Goal: Task Accomplishment & Management: Complete application form

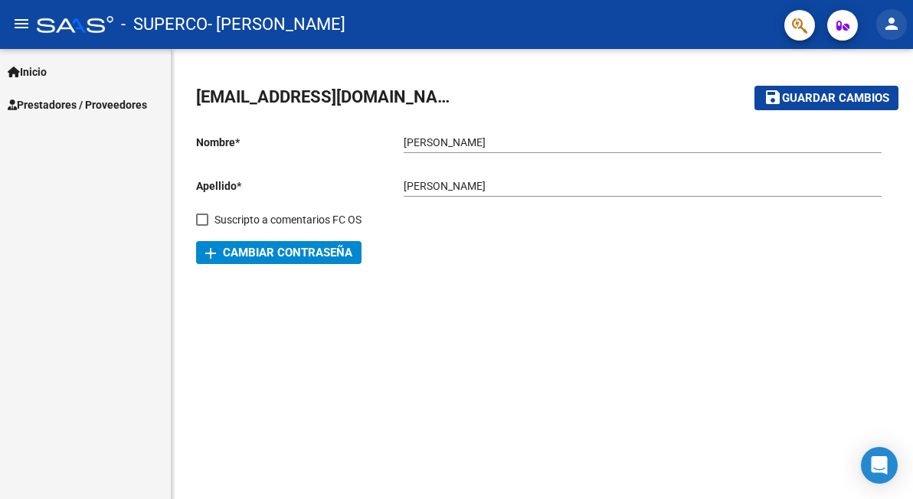
click at [891, 18] on mat-icon "person" at bounding box center [891, 24] width 18 height 18
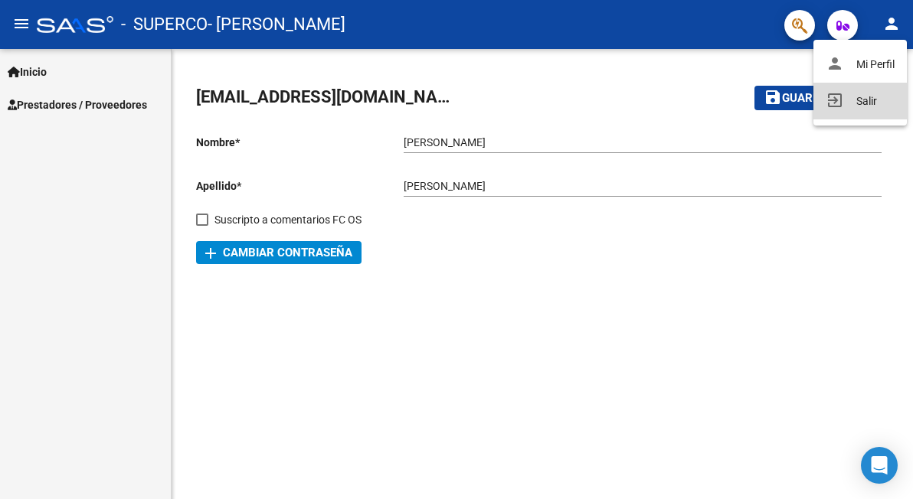
click at [866, 103] on button "exit_to_app Salir" at bounding box center [859, 101] width 93 height 37
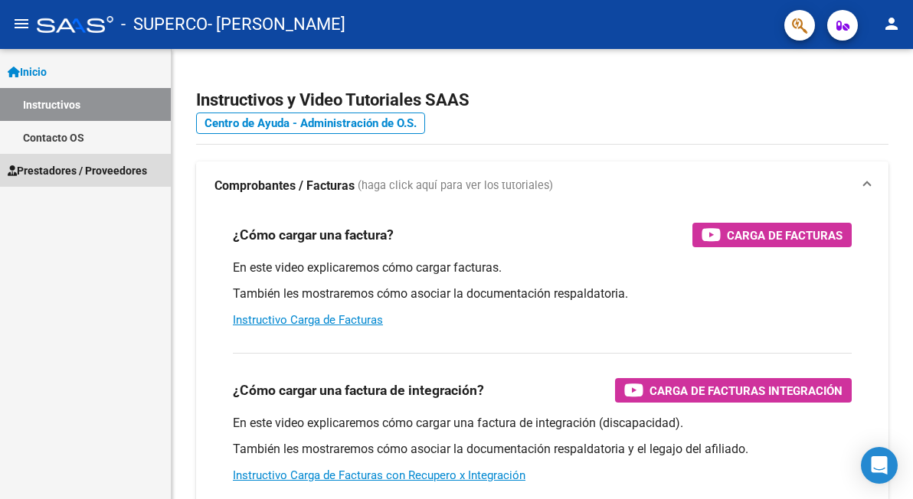
click at [54, 168] on span "Prestadores / Proveedores" at bounding box center [77, 170] width 139 height 17
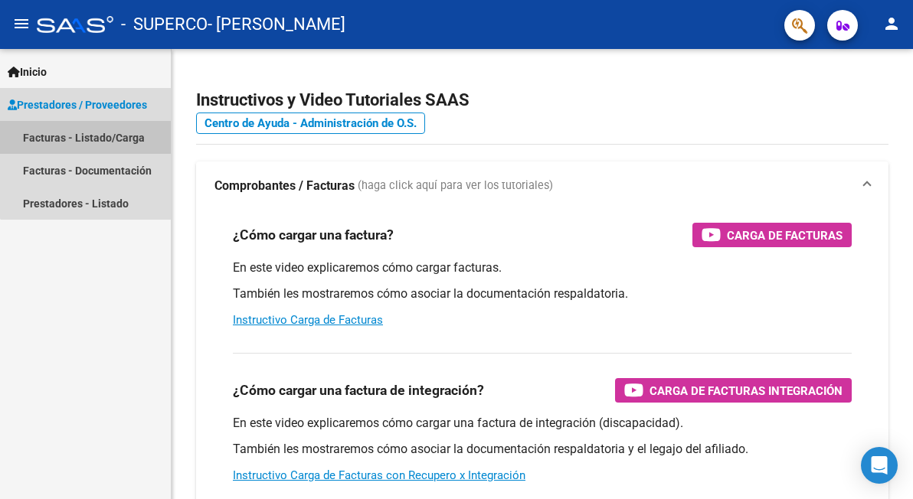
click at [92, 135] on link "Facturas - Listado/Carga" at bounding box center [85, 137] width 171 height 33
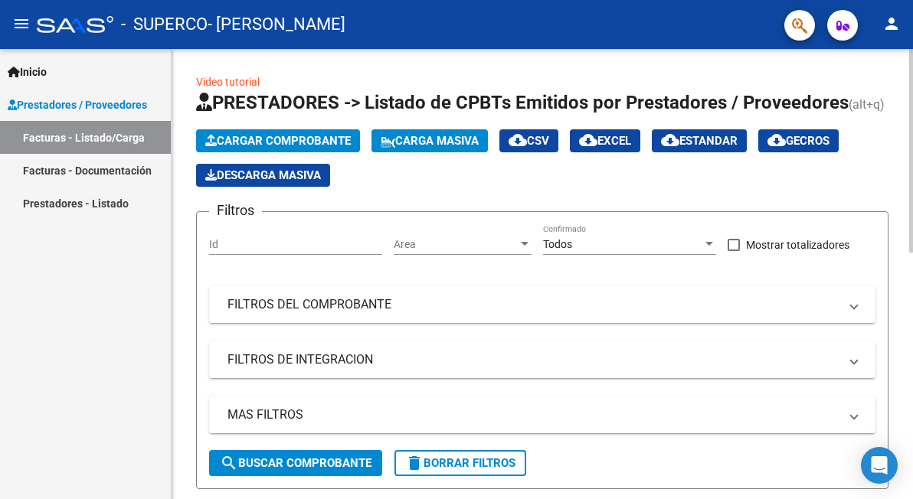
click at [307, 134] on span "Cargar Comprobante" at bounding box center [277, 141] width 145 height 14
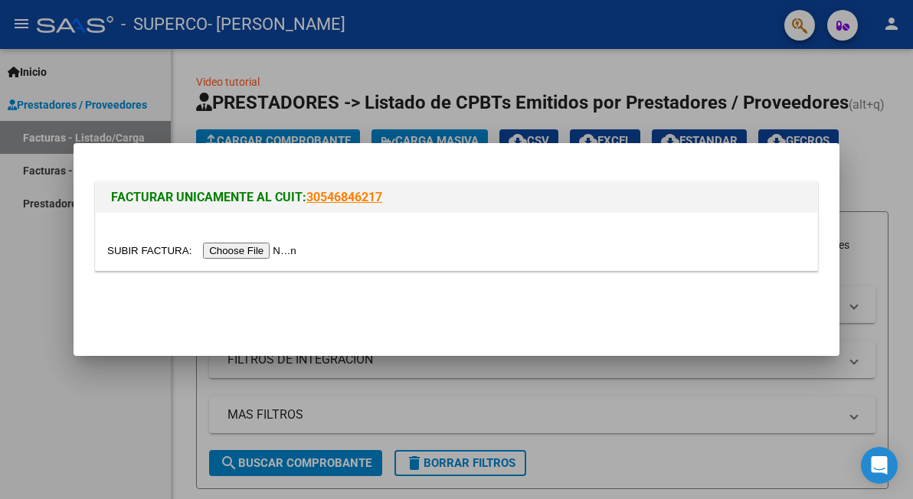
click at [260, 250] on input "file" at bounding box center [204, 251] width 194 height 16
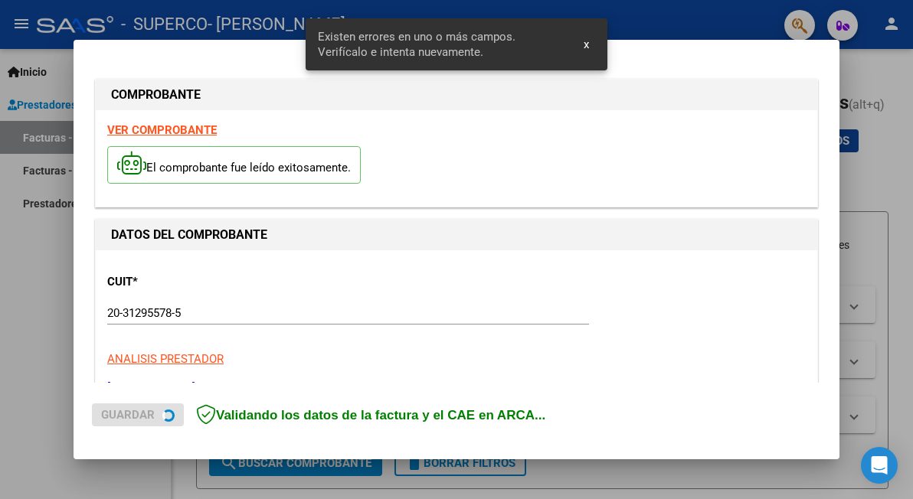
scroll to position [339, 0]
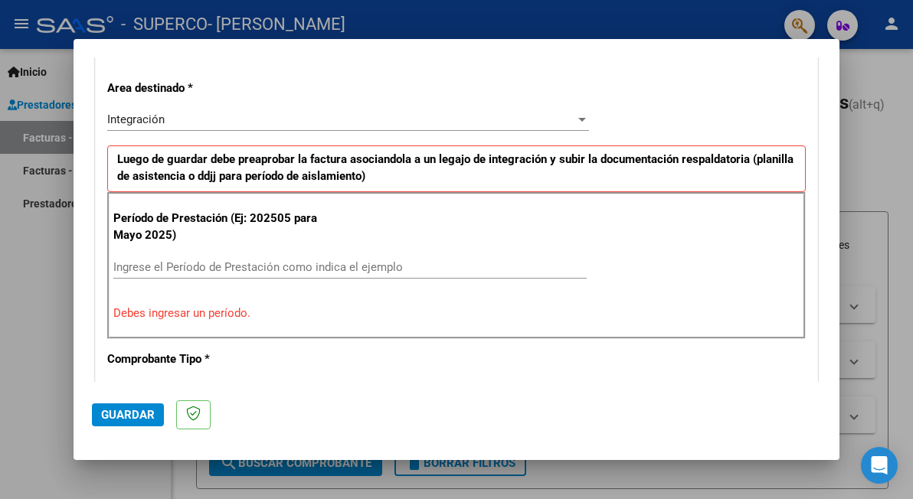
click at [178, 260] on input "Ingrese el Período de Prestación como indica el ejemplo" at bounding box center [349, 267] width 473 height 14
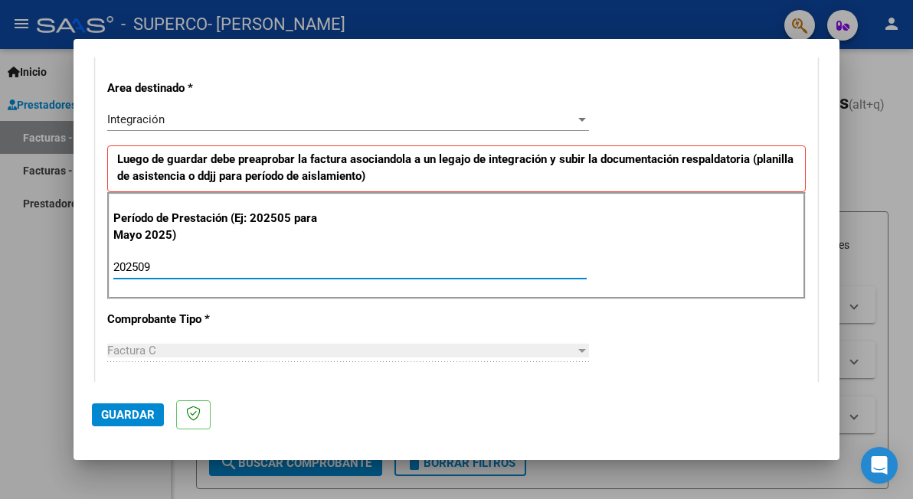
type input "202509"
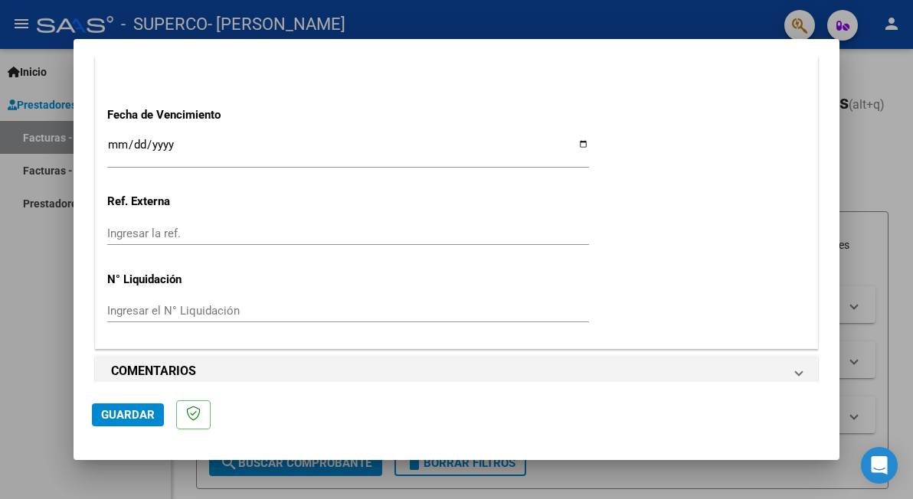
scroll to position [1055, 0]
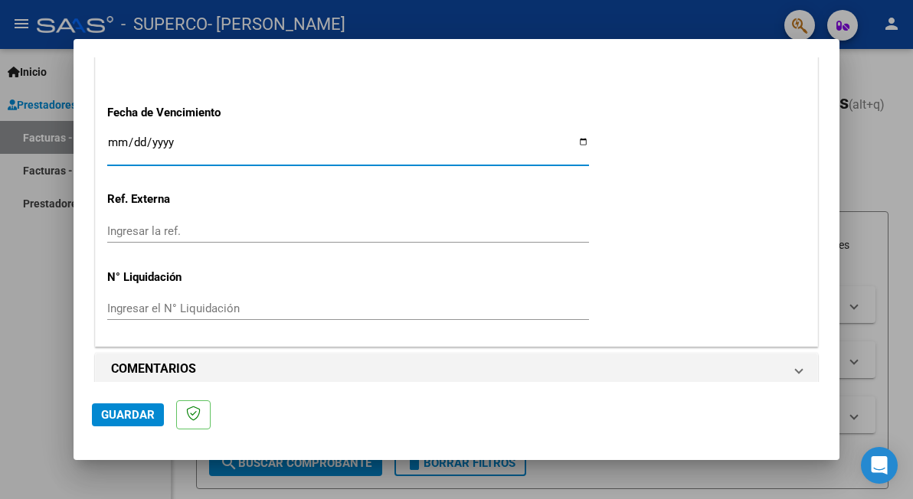
click at [128, 136] on input "Ingresar la fecha" at bounding box center [348, 148] width 482 height 25
click at [112, 136] on input "Ingresar la fecha" at bounding box center [348, 148] width 482 height 25
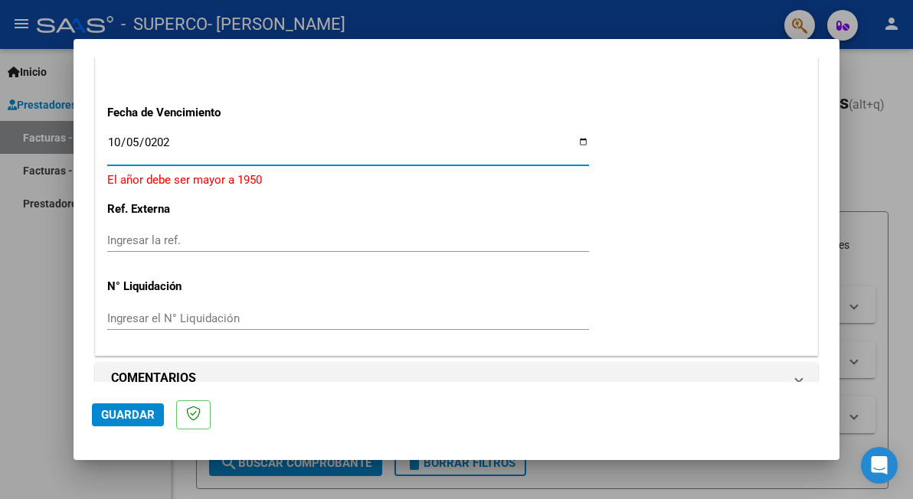
type input "[DATE]"
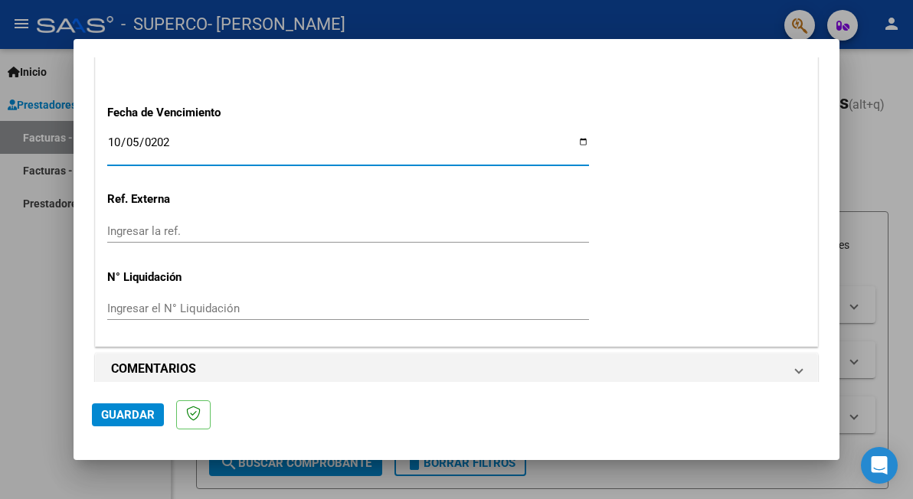
click at [223, 191] on p "Ref. Externa" at bounding box center [212, 200] width 210 height 18
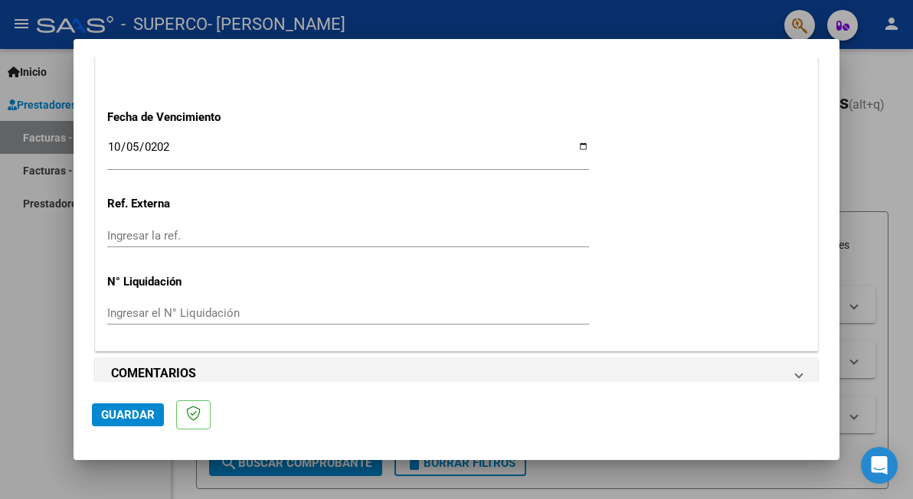
scroll to position [1066, 0]
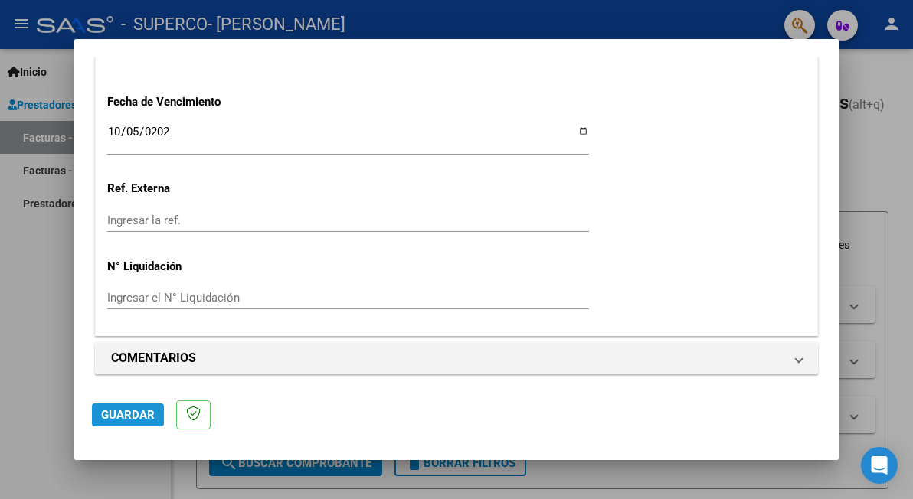
click at [127, 411] on span "Guardar" at bounding box center [128, 415] width 54 height 14
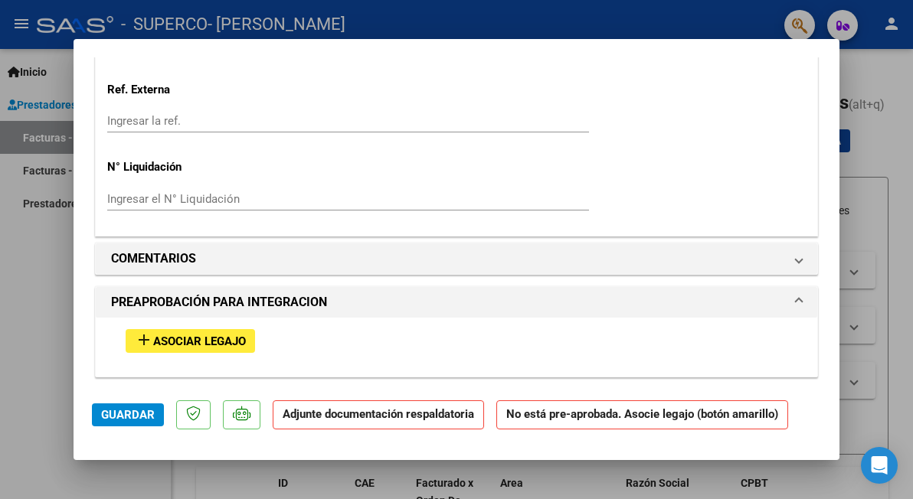
scroll to position [1151, 0]
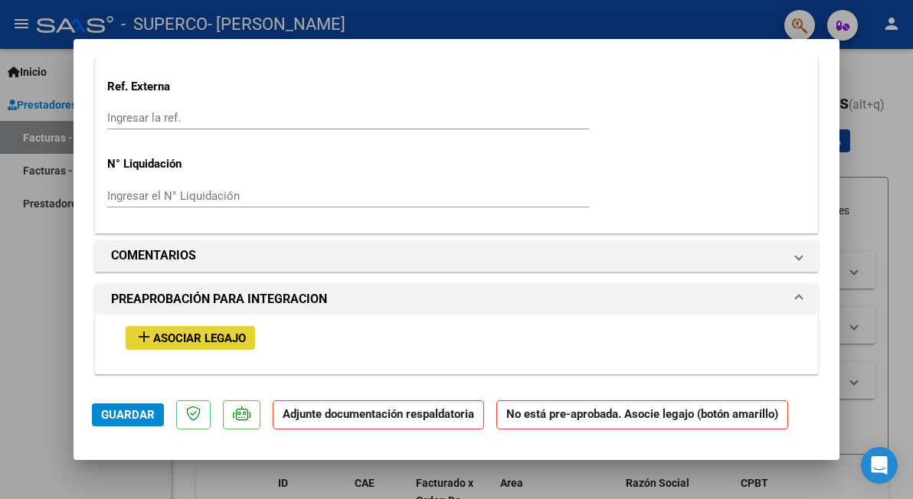
click at [186, 332] on span "Asociar Legajo" at bounding box center [199, 339] width 93 height 14
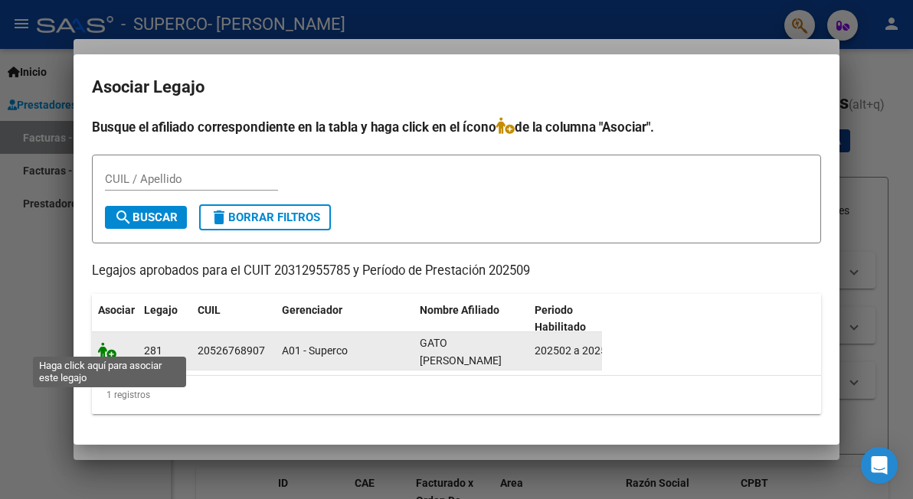
click at [101, 342] on icon at bounding box center [107, 350] width 18 height 17
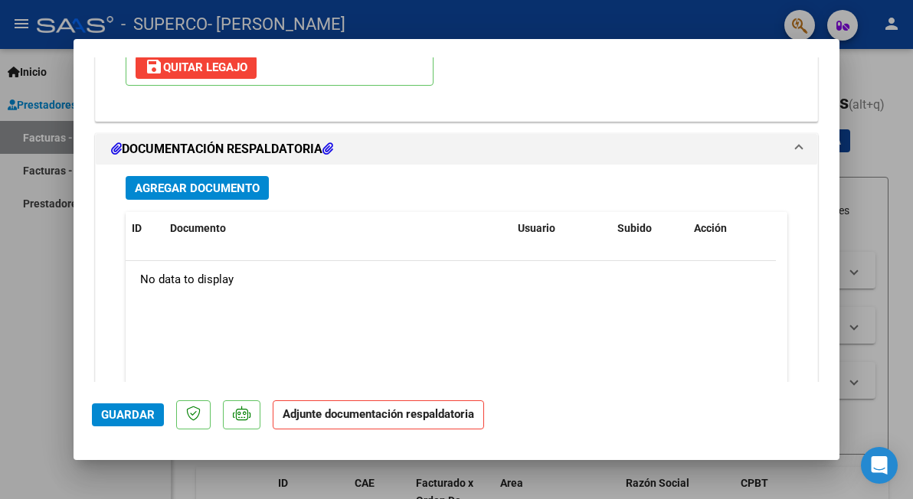
scroll to position [1668, 0]
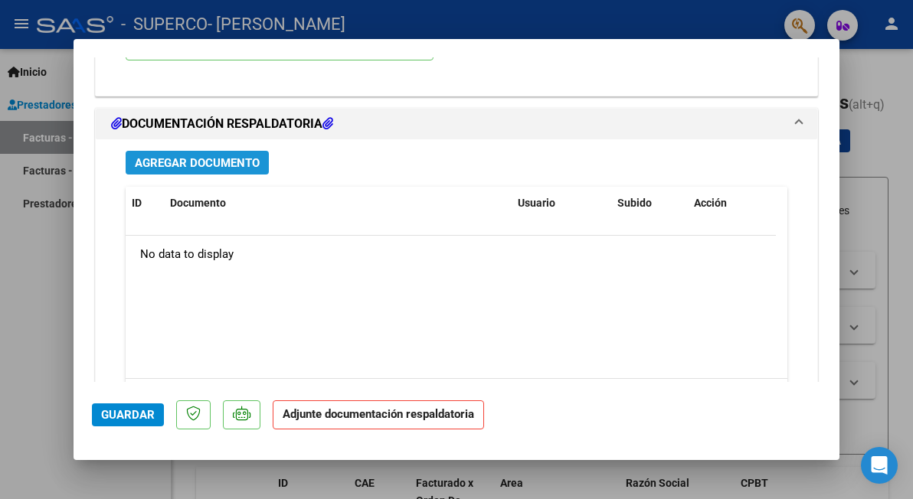
click at [207, 156] on span "Agregar Documento" at bounding box center [197, 163] width 125 height 14
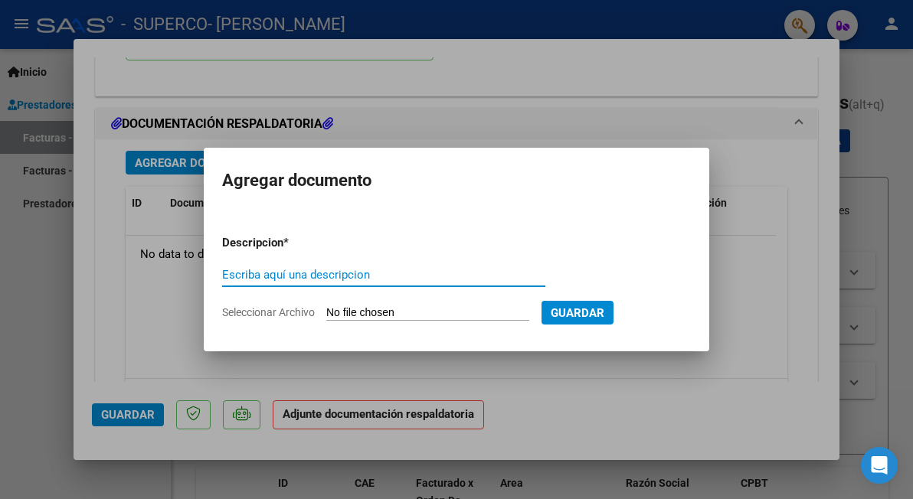
click at [263, 272] on input "Escriba aquí una descripcion" at bounding box center [383, 275] width 323 height 14
type input "planilla"
click at [398, 313] on input "Seleccionar Archivo" at bounding box center [427, 313] width 203 height 15
type input "C:\fakepath\sep gato mt.pdf"
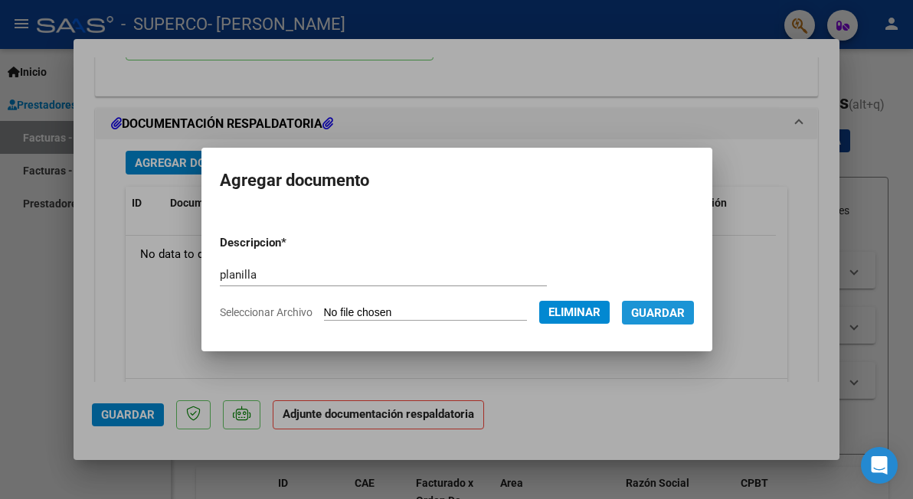
click at [665, 313] on span "Guardar" at bounding box center [658, 313] width 54 height 14
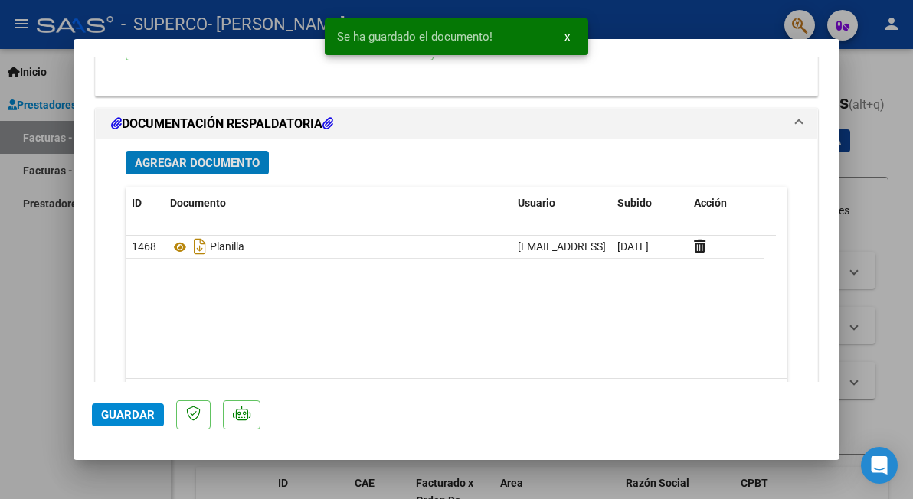
click at [136, 416] on span "Guardar" at bounding box center [128, 415] width 54 height 14
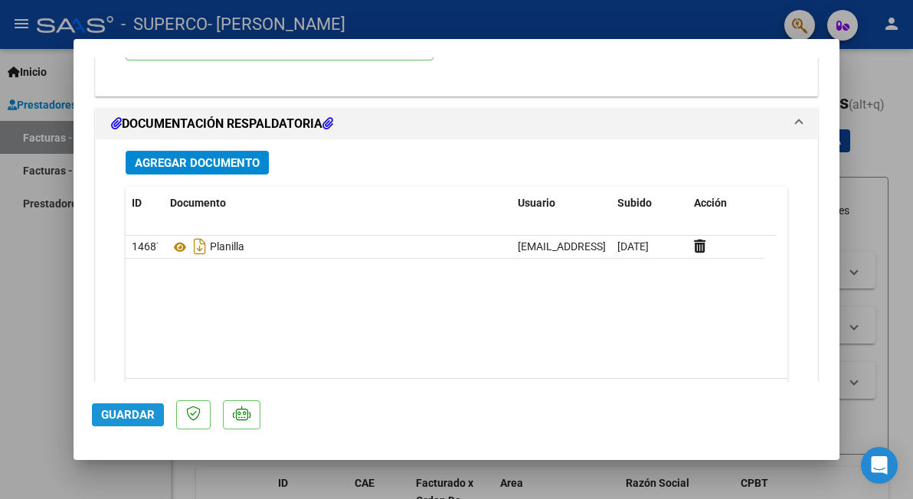
click at [115, 413] on span "Guardar" at bounding box center [128, 415] width 54 height 14
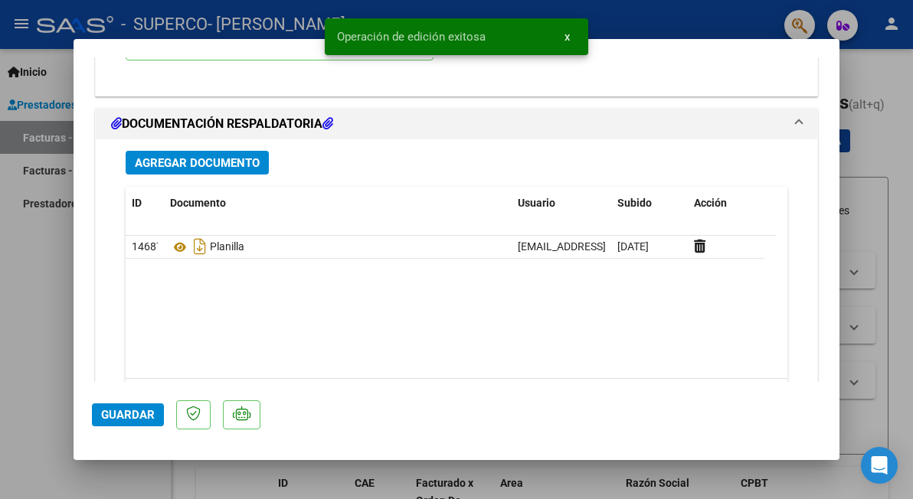
click at [38, 306] on div at bounding box center [456, 249] width 913 height 499
